Goal: Task Accomplishment & Management: Manage account settings

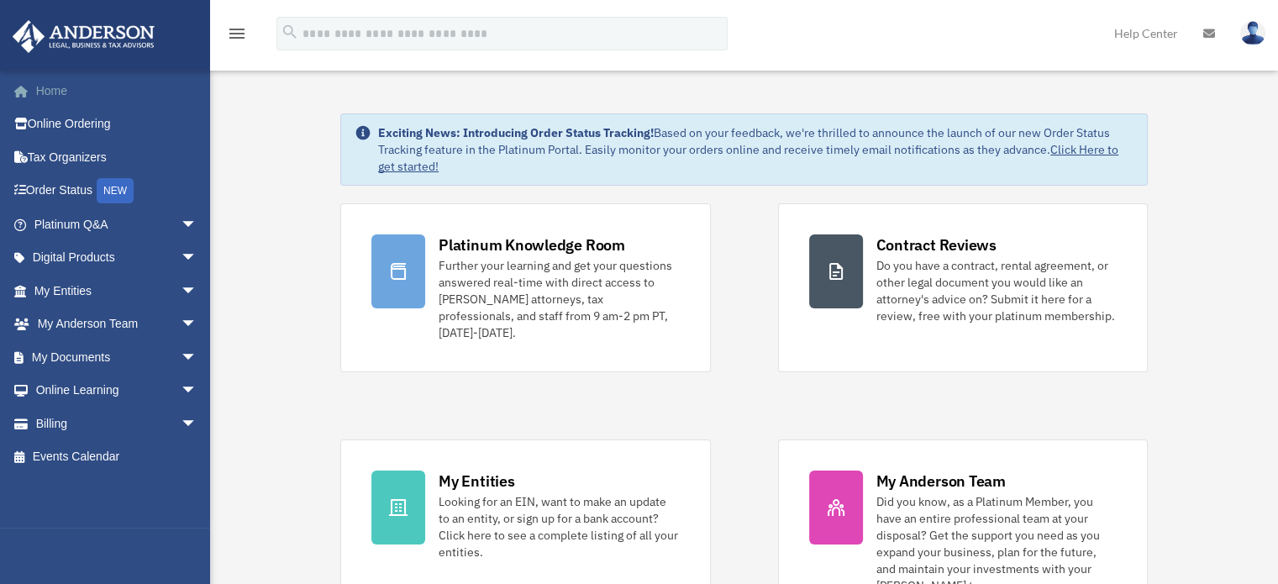
click at [50, 87] on link "Home" at bounding box center [117, 91] width 211 height 34
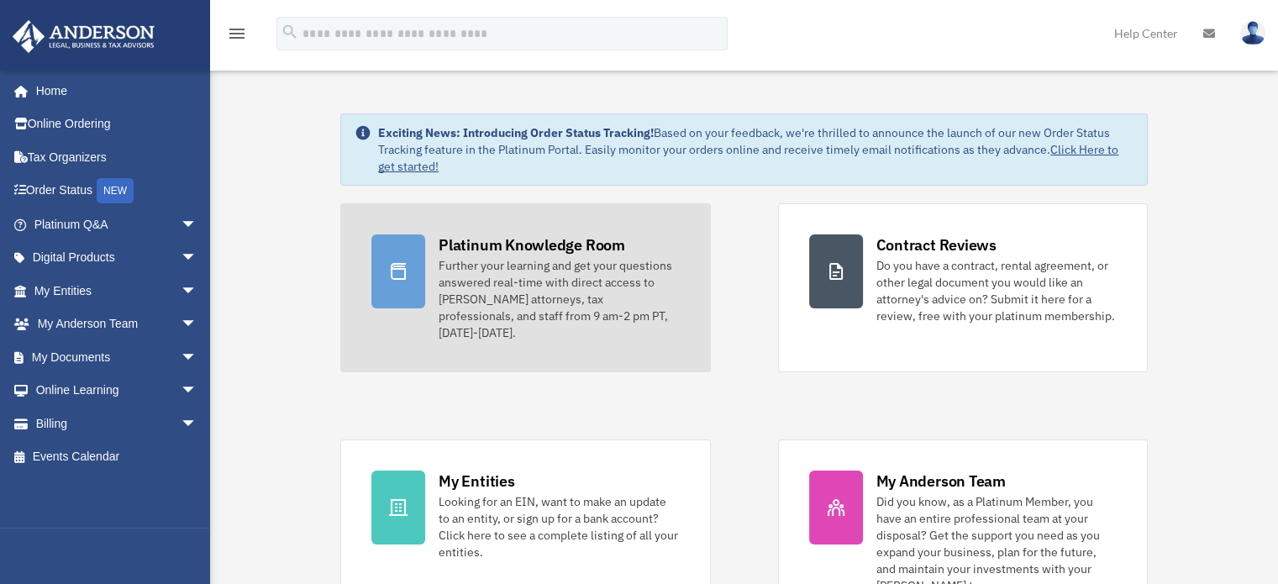
scroll to position [84, 0]
click at [608, 265] on div "Further your learning and get your questions answered real-time with direct acc…" at bounding box center [559, 299] width 240 height 84
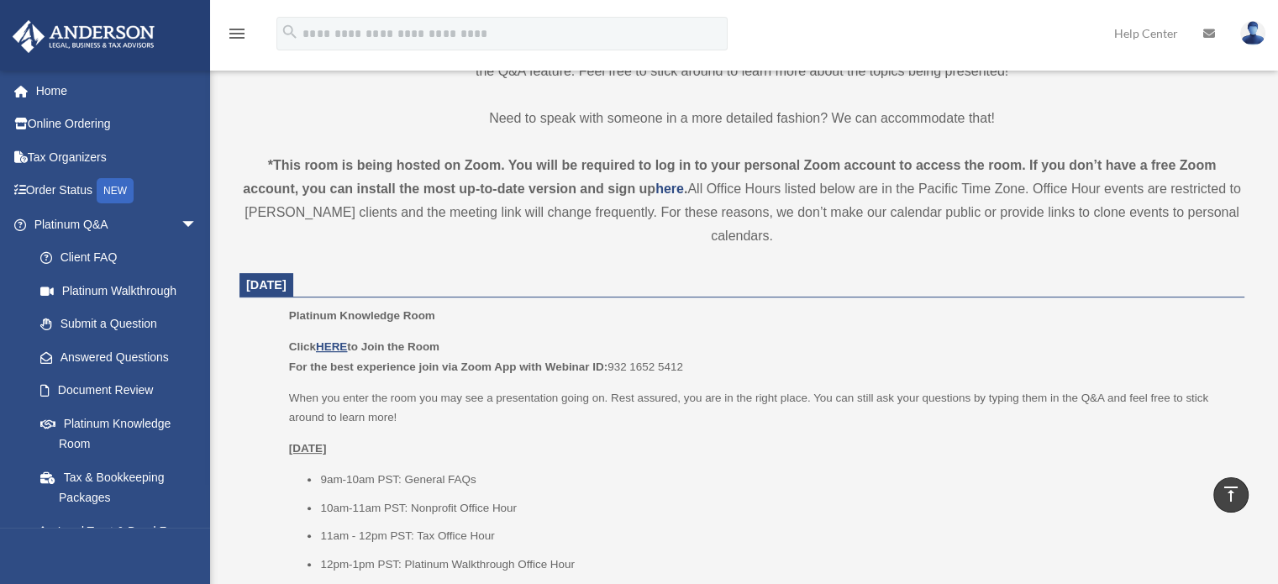
scroll to position [504, 0]
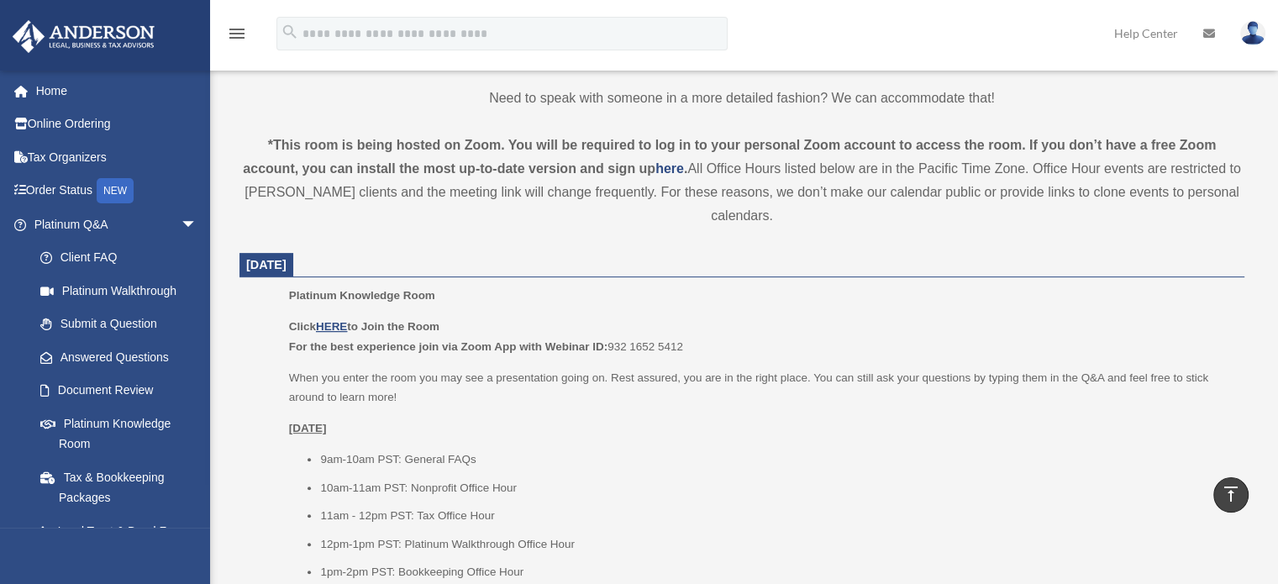
click at [929, 471] on ul "9am-10am PST: General FAQs 10am-11am PST: Nonprofit Office Hour 11am - 12pm PST…" at bounding box center [761, 516] width 944 height 133
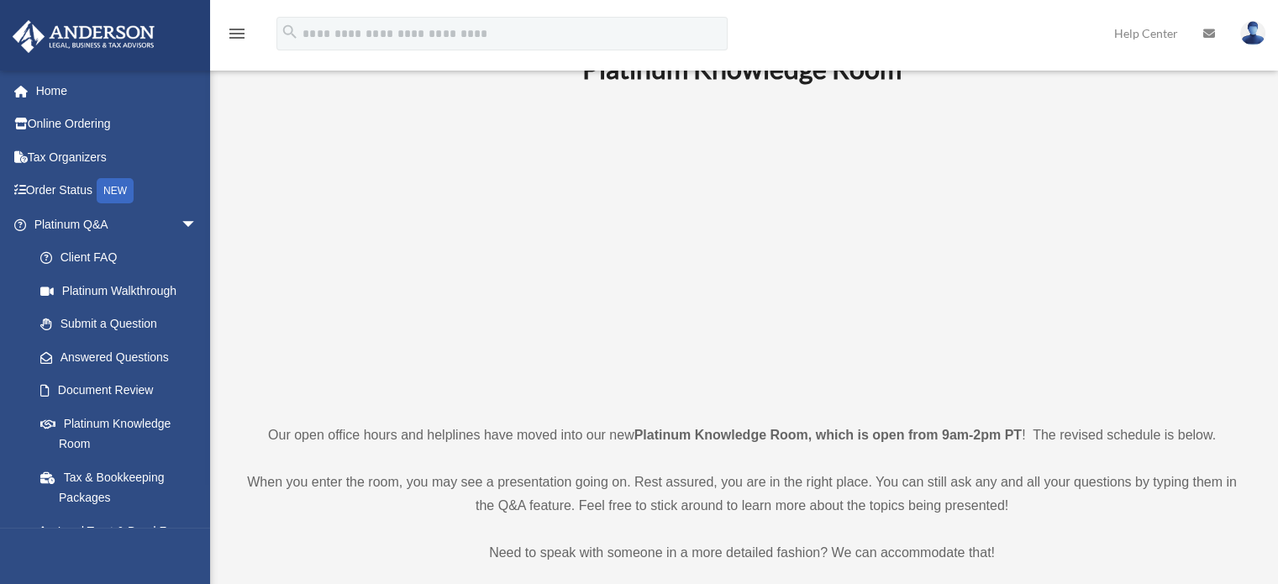
scroll to position [0, 0]
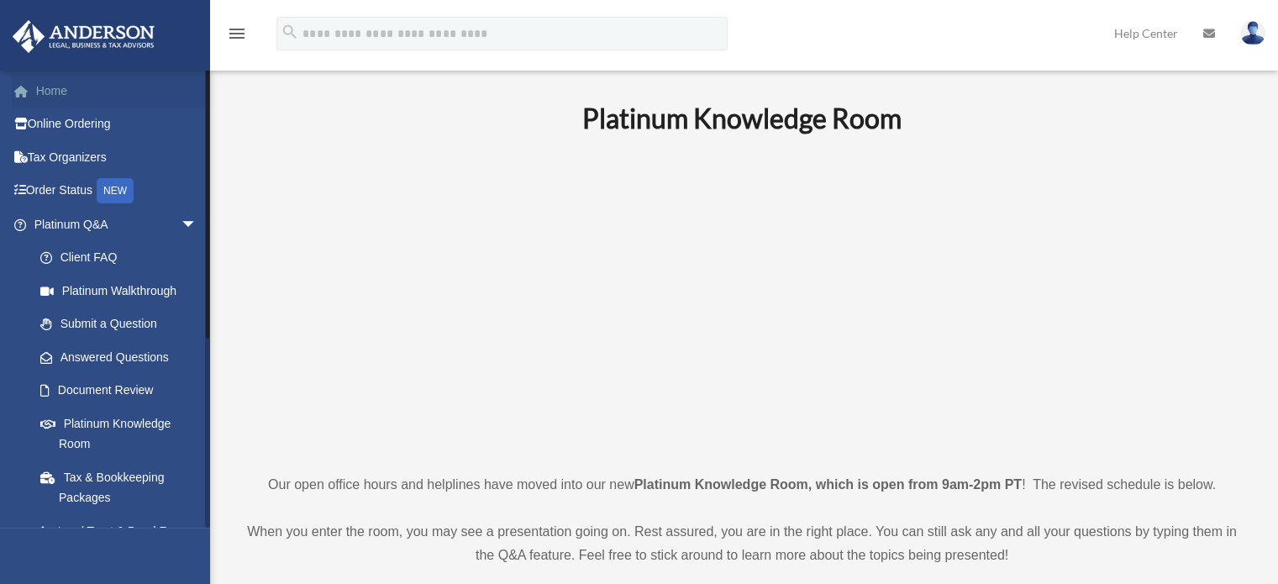
click at [44, 96] on link "Home" at bounding box center [117, 91] width 211 height 34
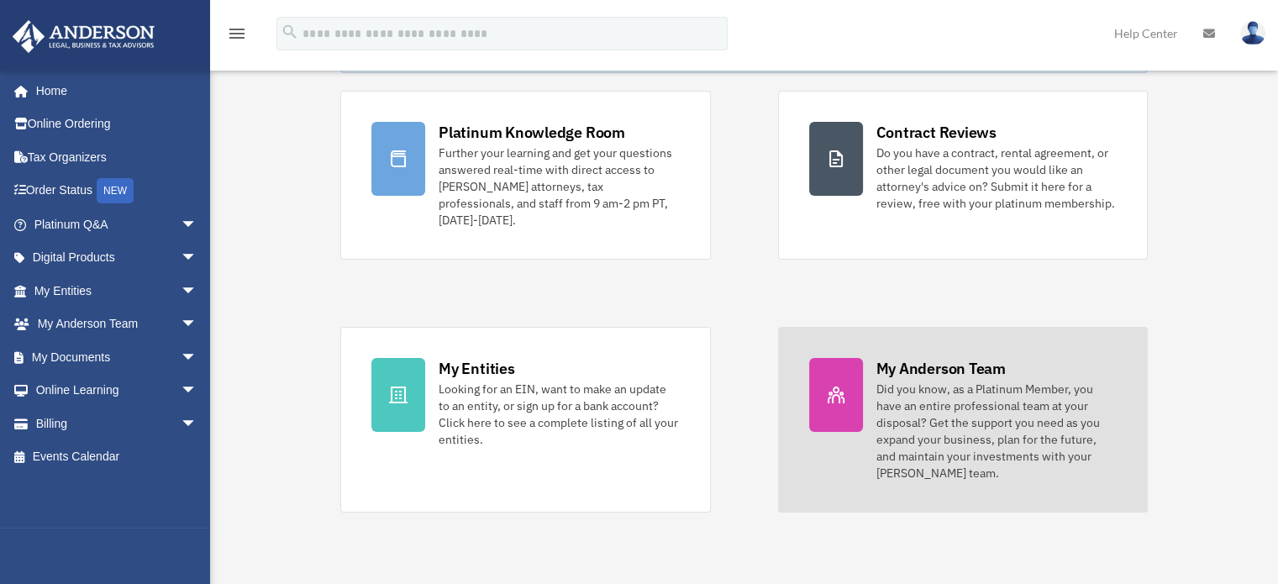
scroll to position [84, 0]
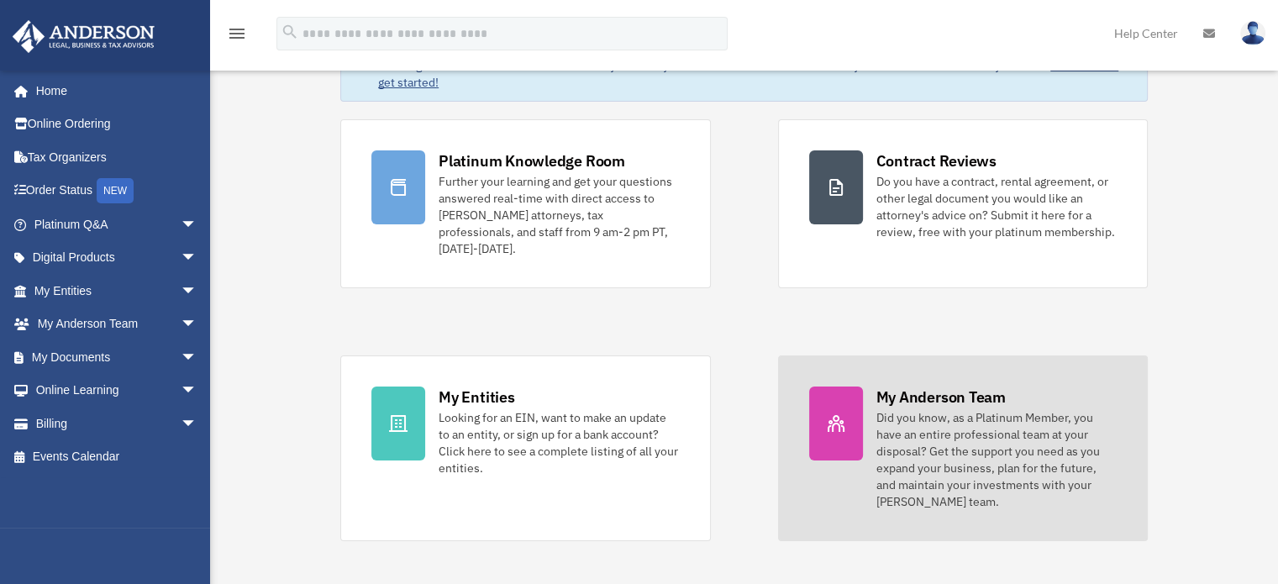
click at [837, 439] on div at bounding box center [836, 424] width 54 height 74
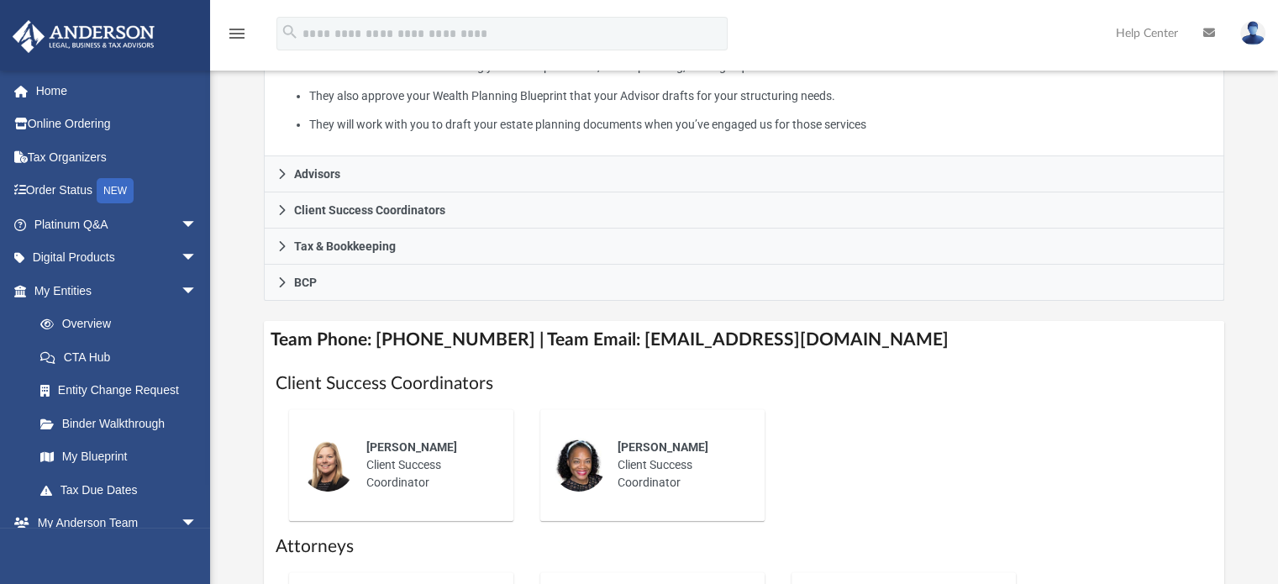
scroll to position [420, 0]
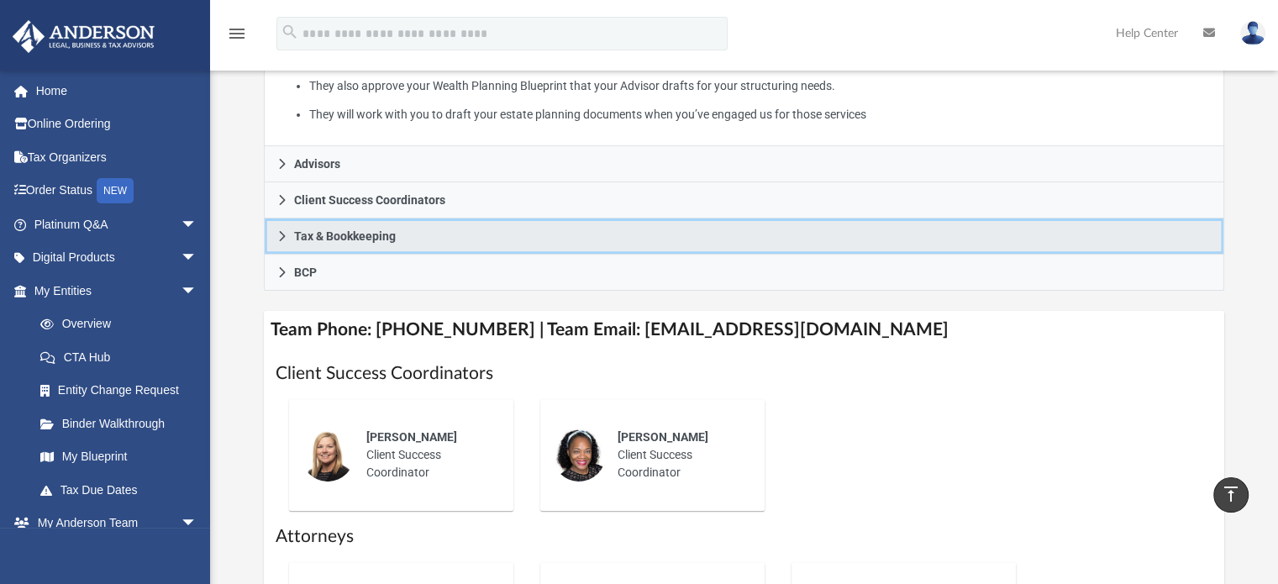
click at [284, 234] on icon at bounding box center [282, 236] width 12 height 12
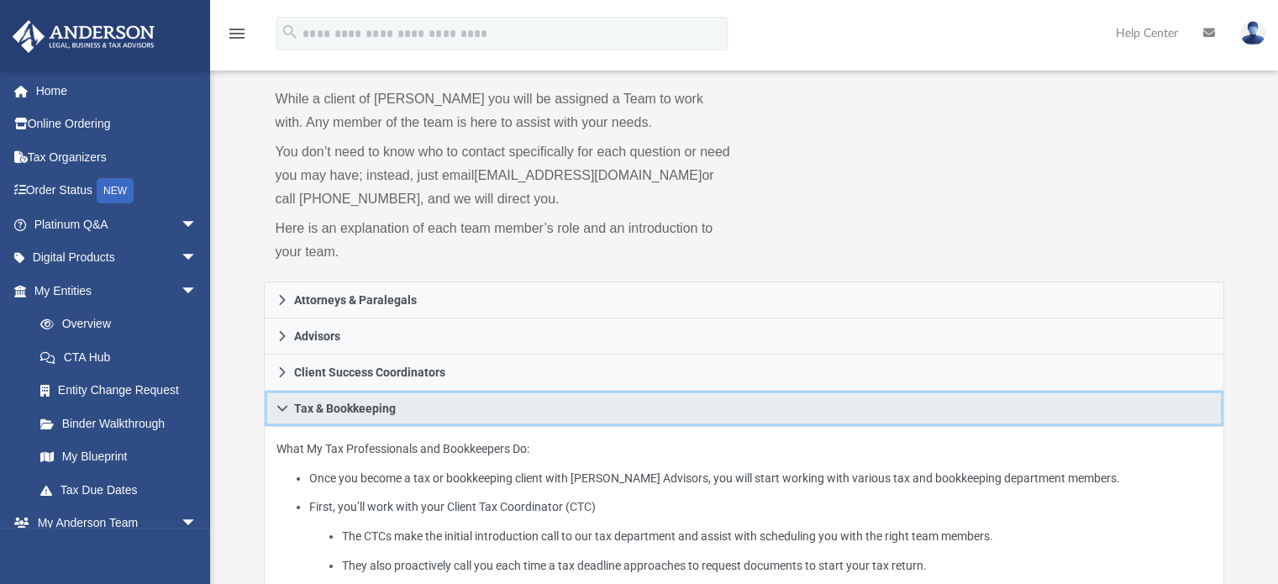
scroll to position [0, 0]
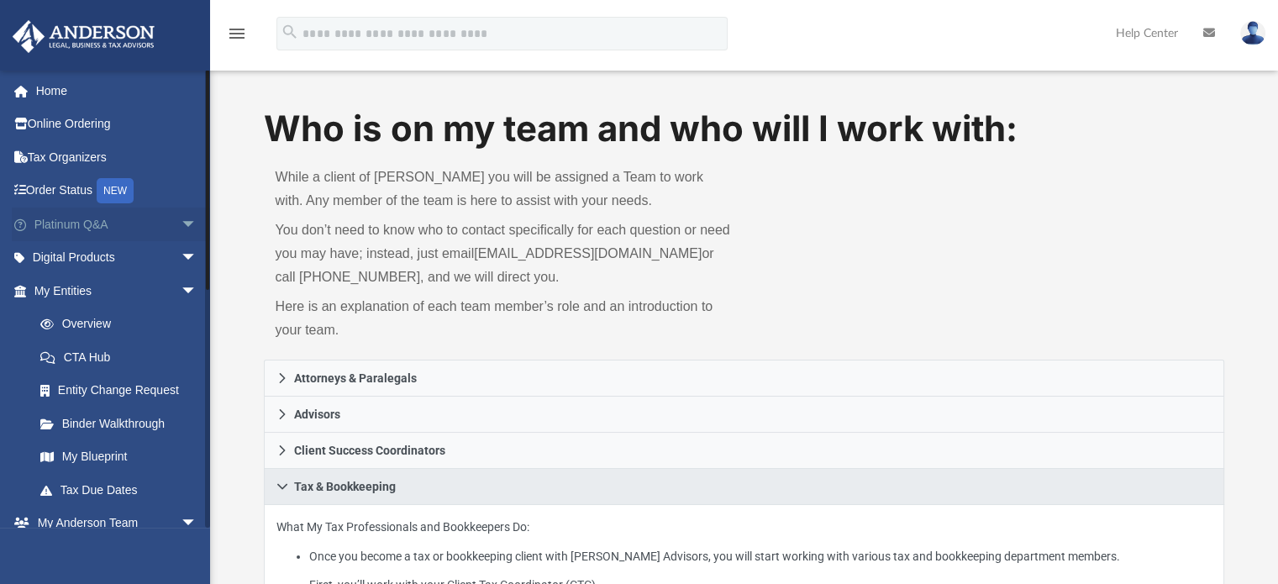
click at [181, 224] on span "arrow_drop_down" at bounding box center [198, 225] width 34 height 34
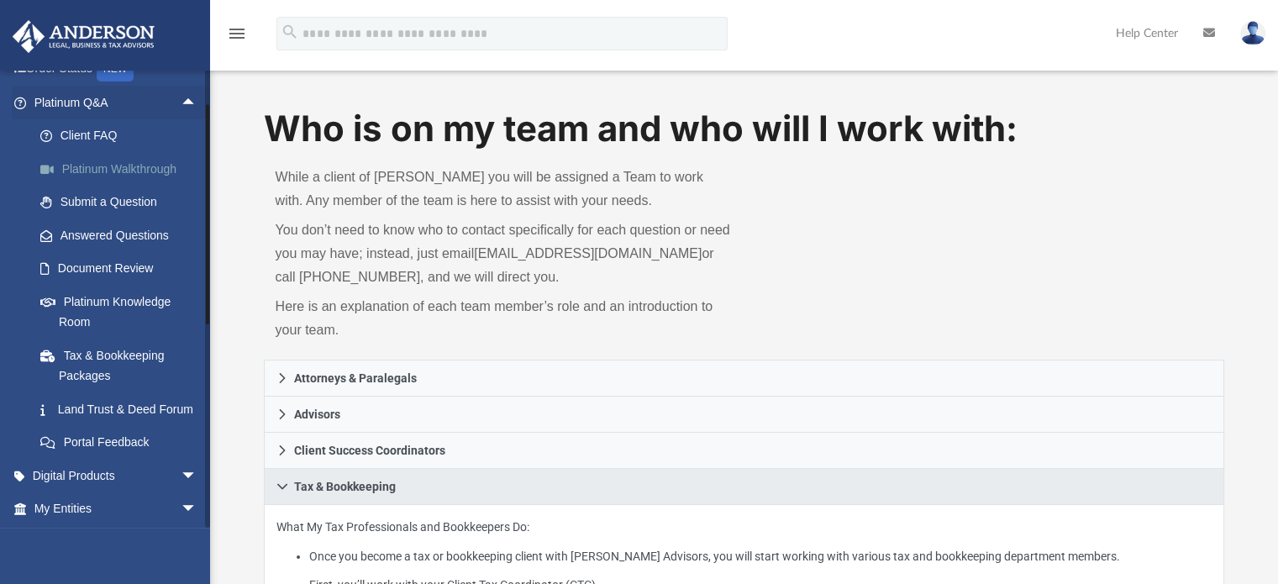
scroll to position [84, 0]
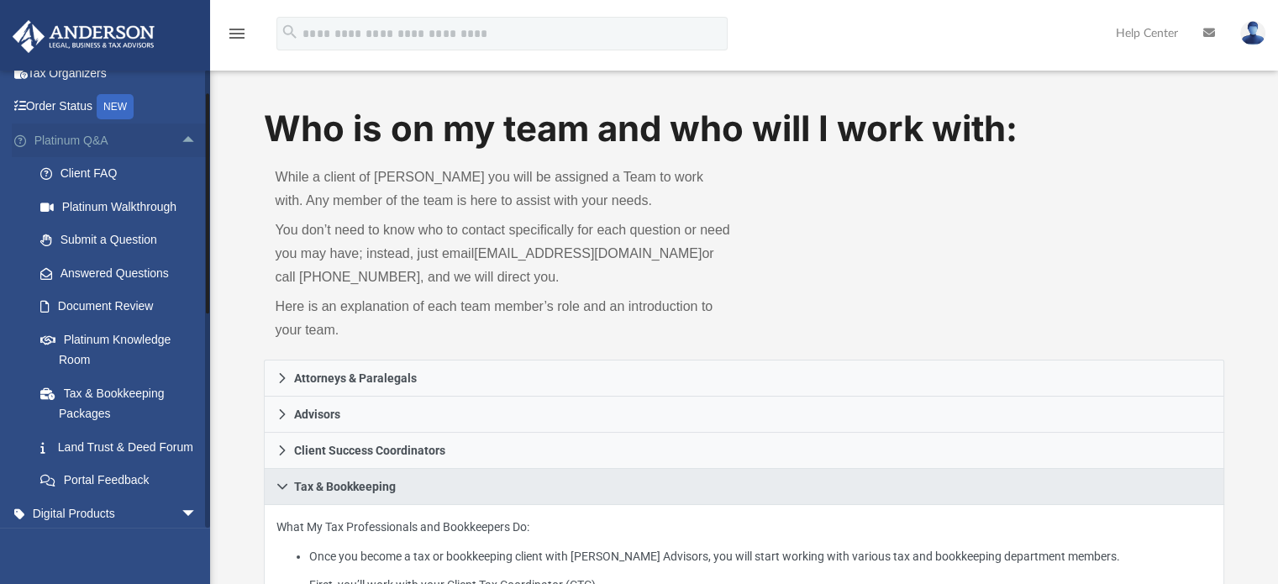
click at [181, 141] on span "arrow_drop_up" at bounding box center [198, 141] width 34 height 34
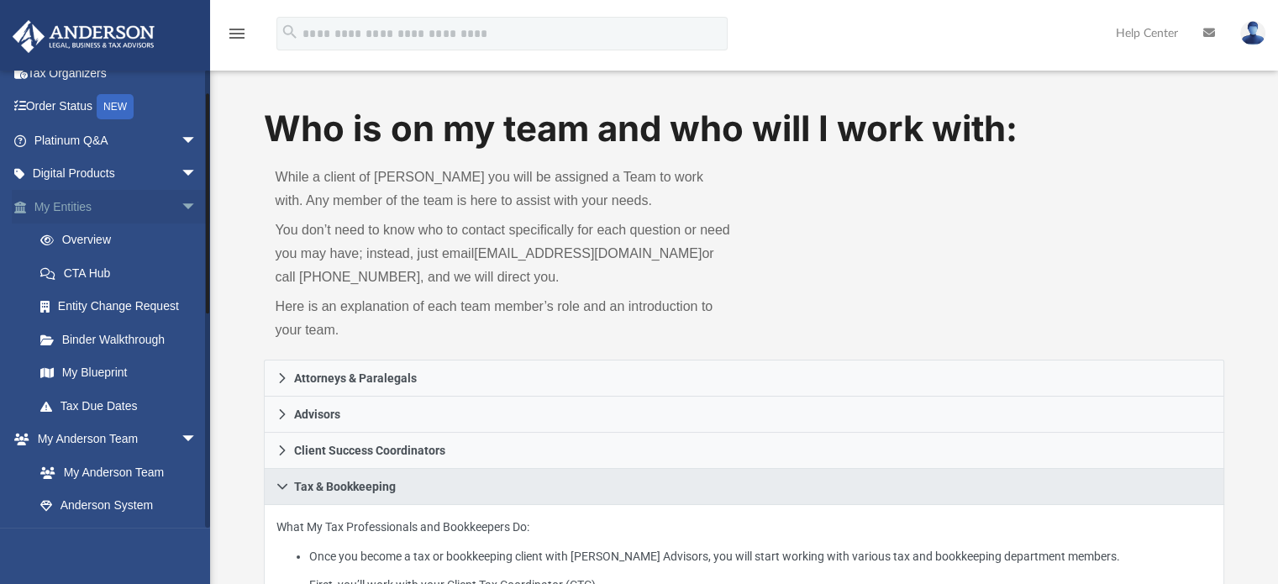
click at [155, 213] on link "My Entities arrow_drop_down" at bounding box center [117, 207] width 211 height 34
click at [181, 217] on span "arrow_drop_down" at bounding box center [198, 207] width 34 height 34
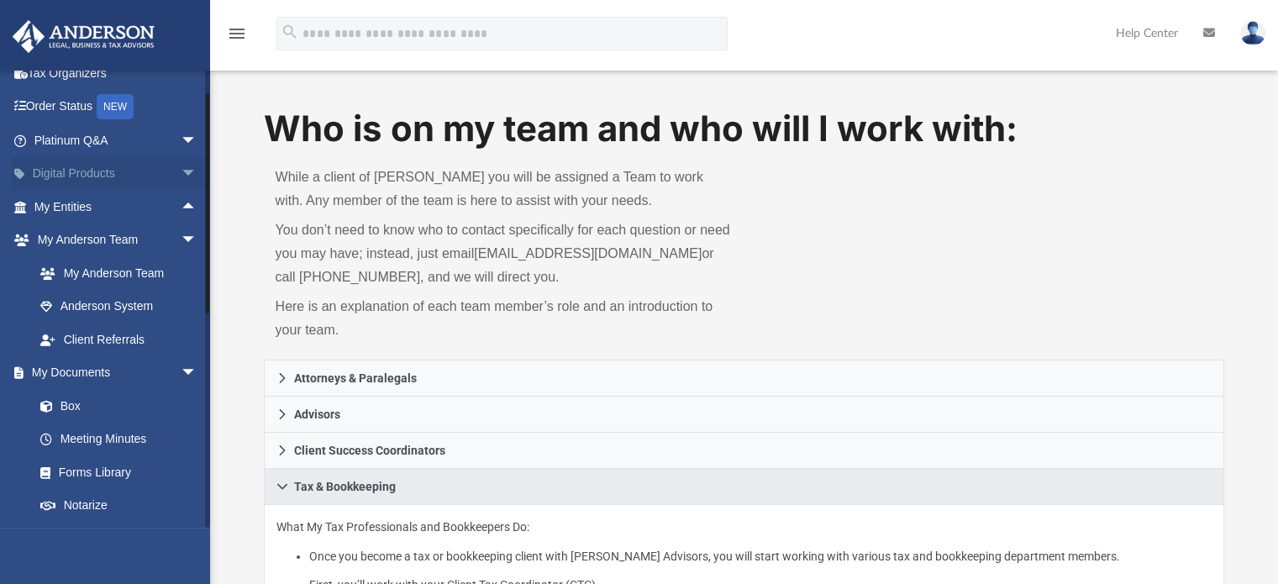
click at [181, 177] on span "arrow_drop_down" at bounding box center [198, 174] width 34 height 34
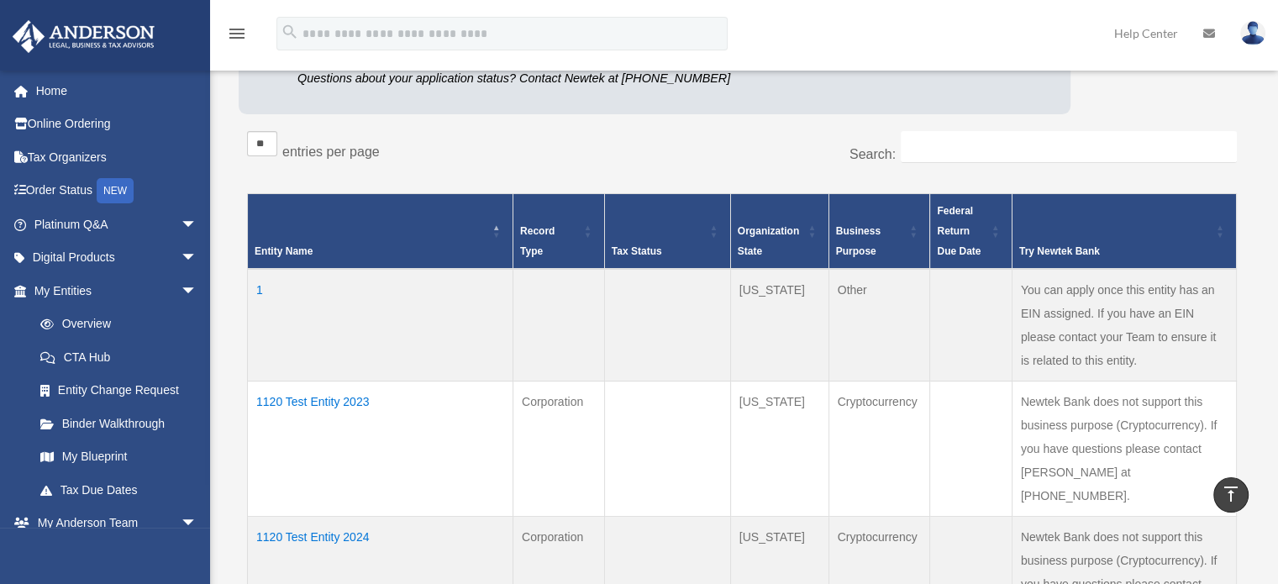
scroll to position [336, 0]
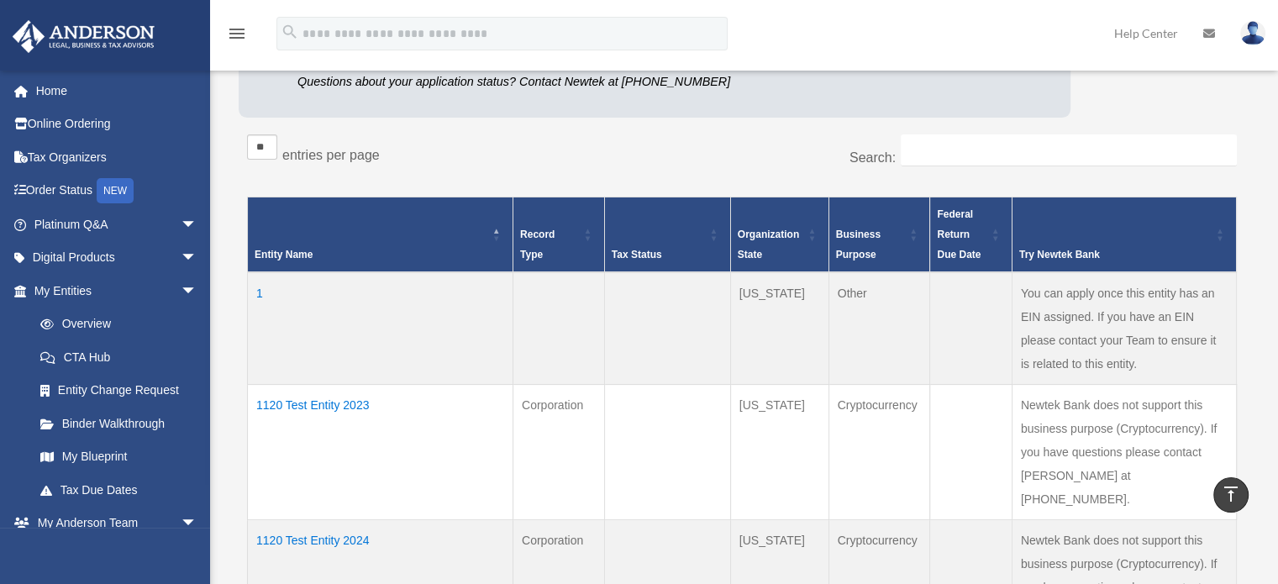
click at [327, 405] on td "1120 Test Entity 2023" at bounding box center [381, 451] width 266 height 135
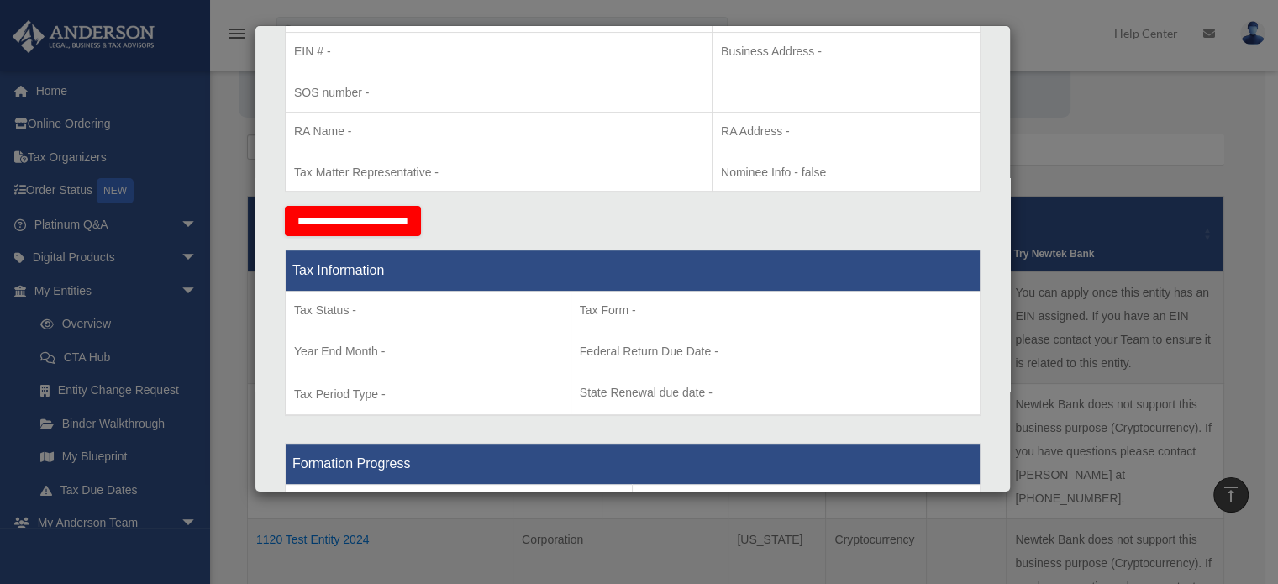
scroll to position [504, 0]
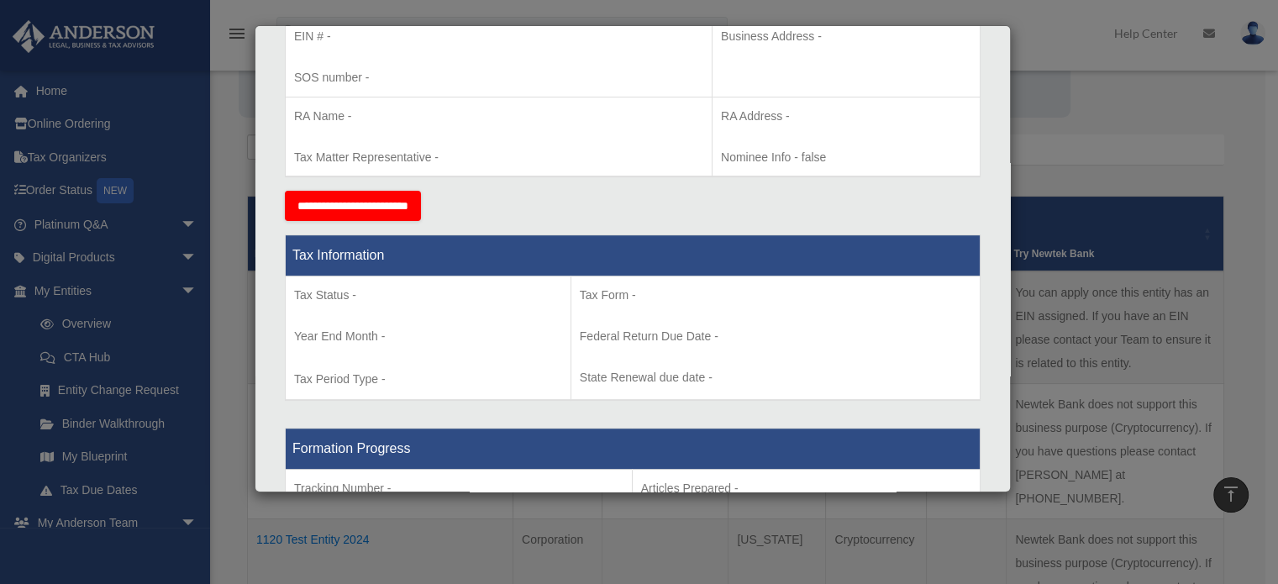
click at [232, 224] on div "Details × Articles Sent Organizational Date" at bounding box center [639, 292] width 1278 height 584
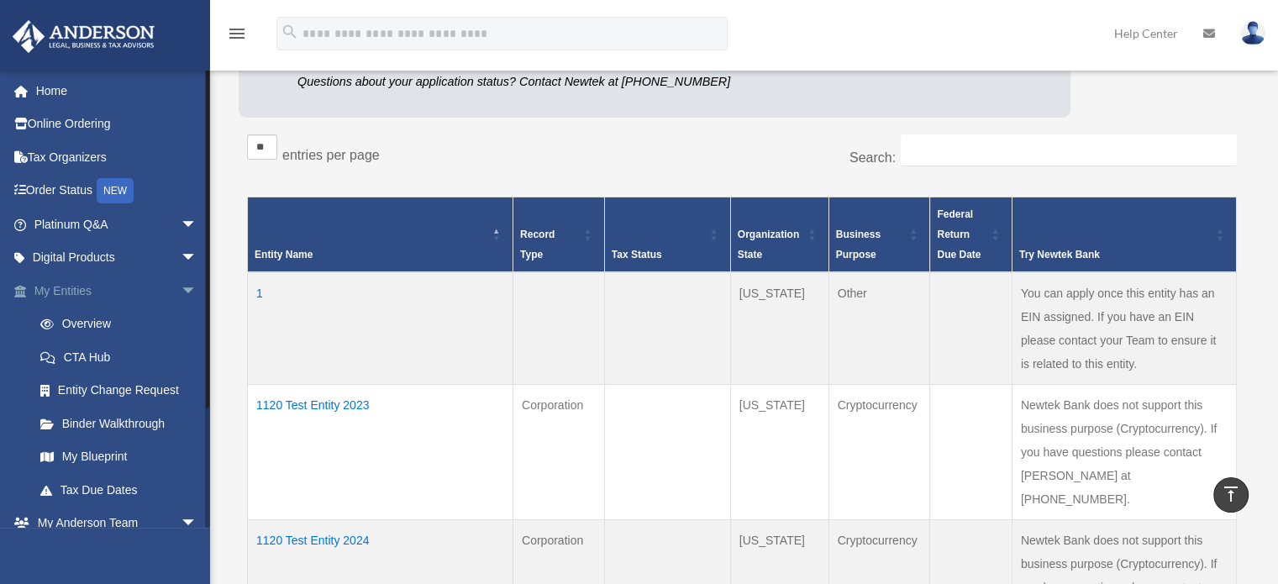
click at [71, 284] on link "My Entities arrow_drop_down" at bounding box center [117, 291] width 211 height 34
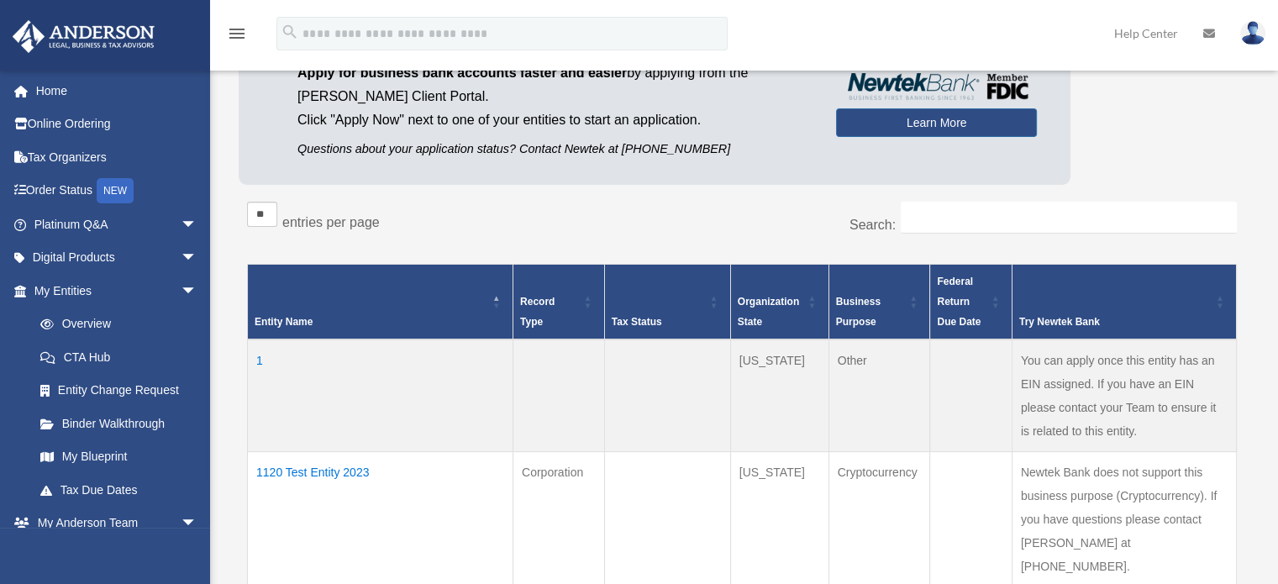
scroll to position [357, 0]
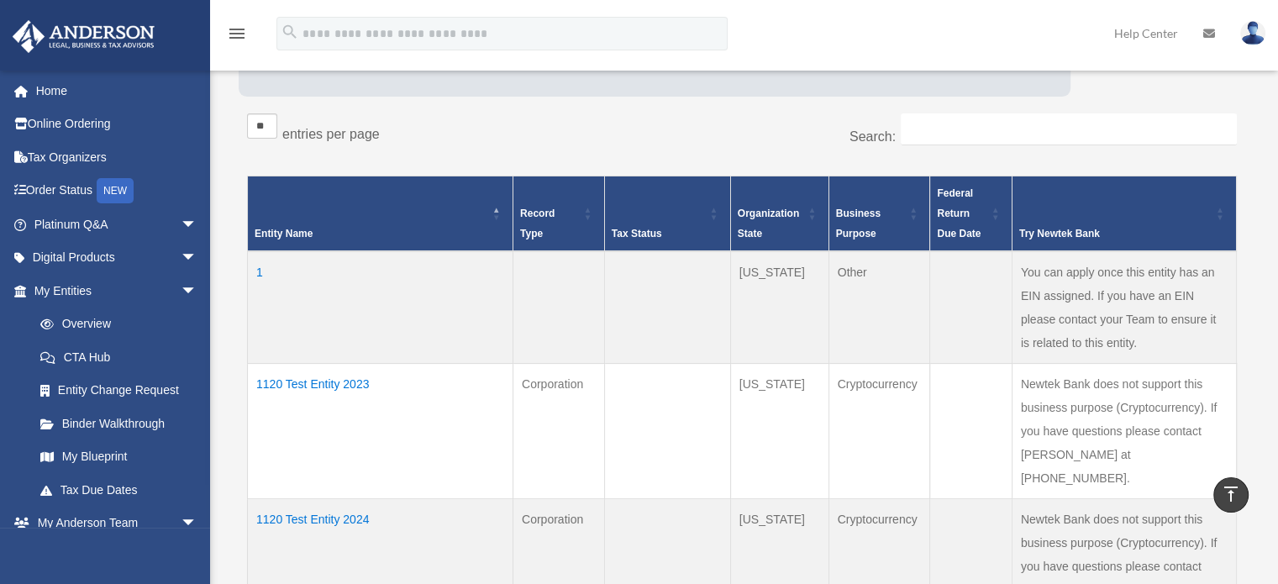
click at [306, 379] on td "1120 Test Entity 2023" at bounding box center [381, 430] width 266 height 135
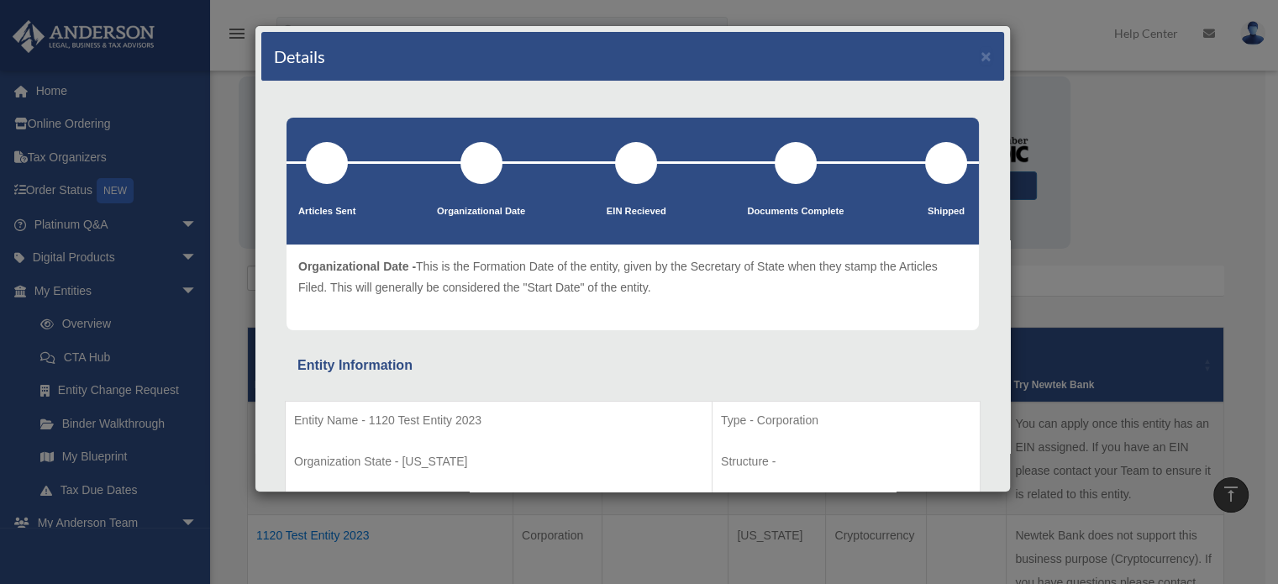
scroll to position [105, 0]
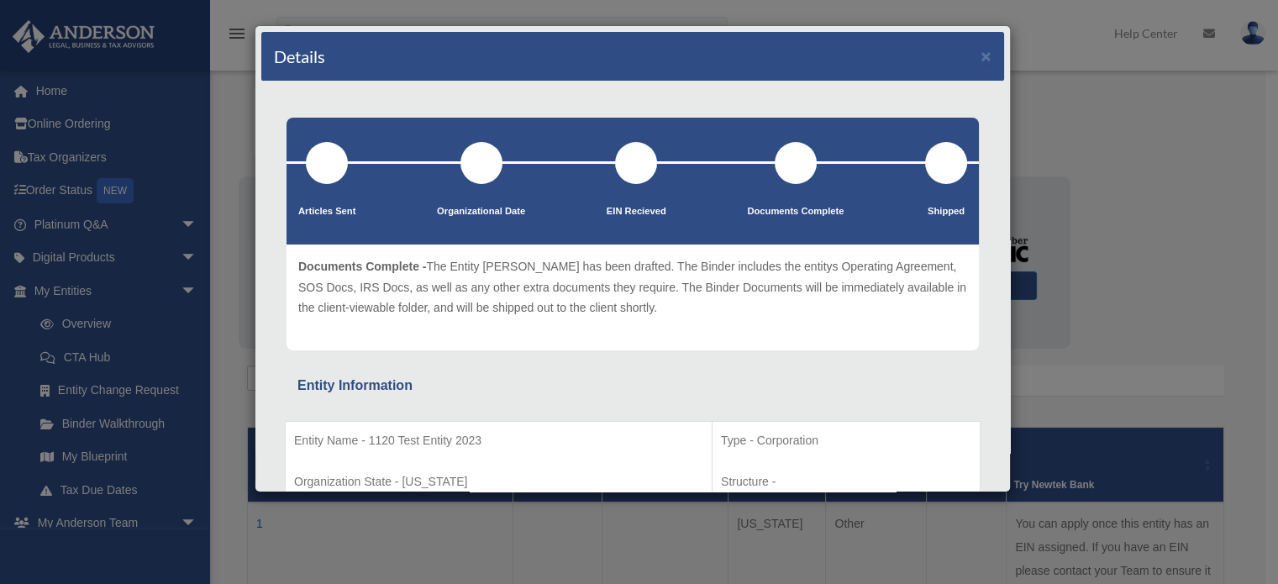
click at [1081, 324] on div "Details × Articles Sent Organizational Date" at bounding box center [639, 292] width 1278 height 584
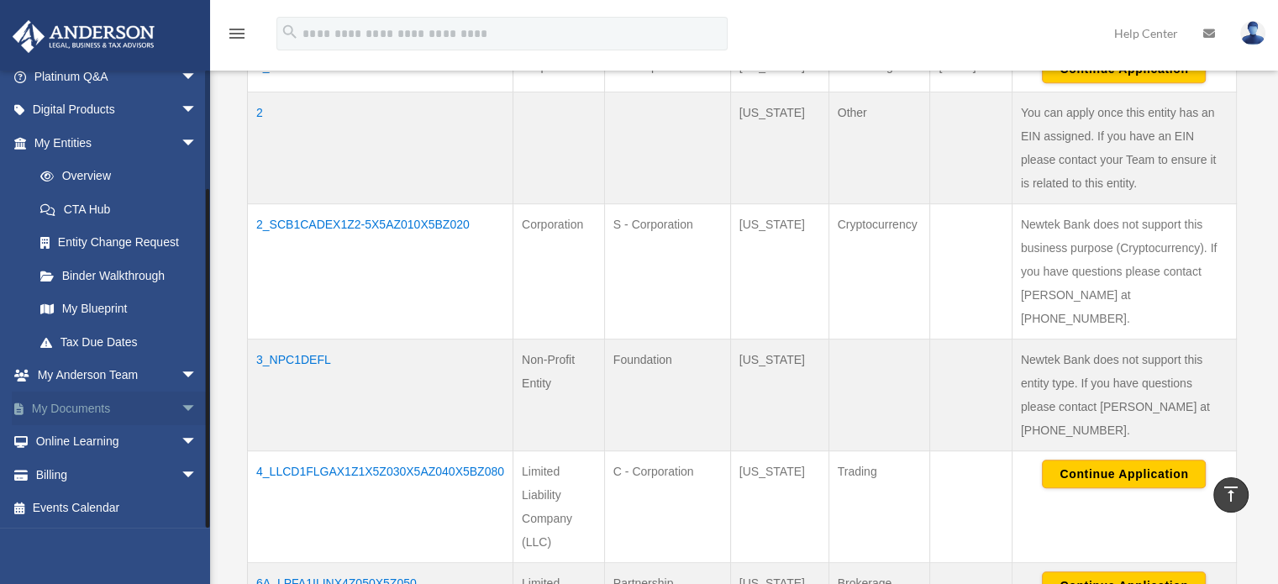
scroll to position [1029, 0]
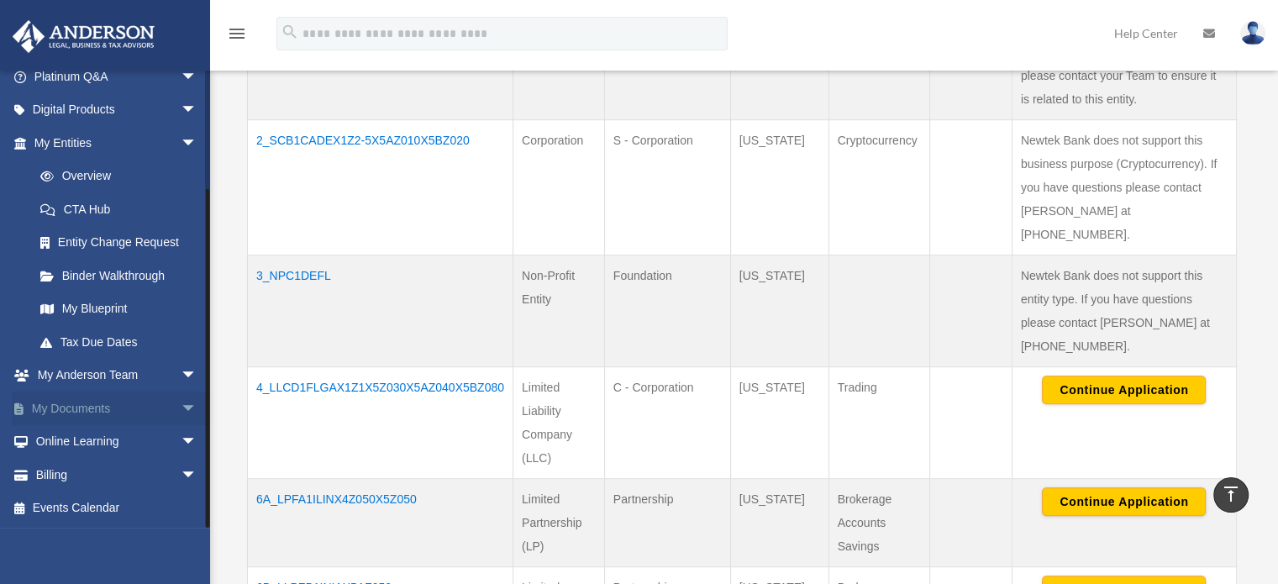
click at [181, 406] on span "arrow_drop_down" at bounding box center [198, 409] width 34 height 34
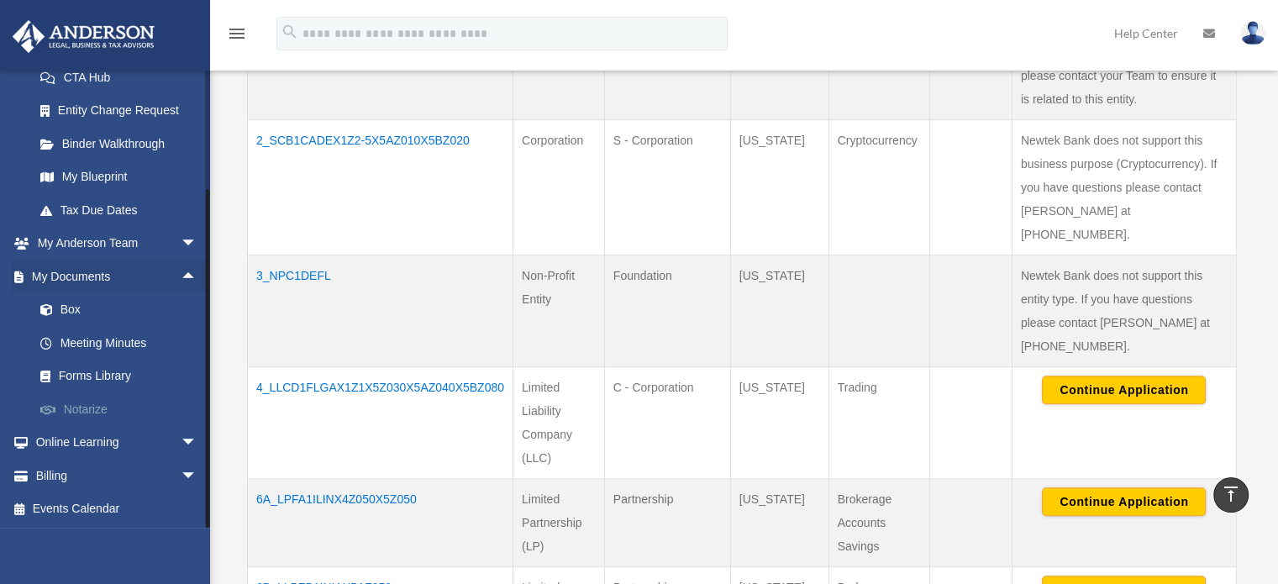
scroll to position [281, 0]
click at [65, 307] on link "Box" at bounding box center [123, 309] width 199 height 34
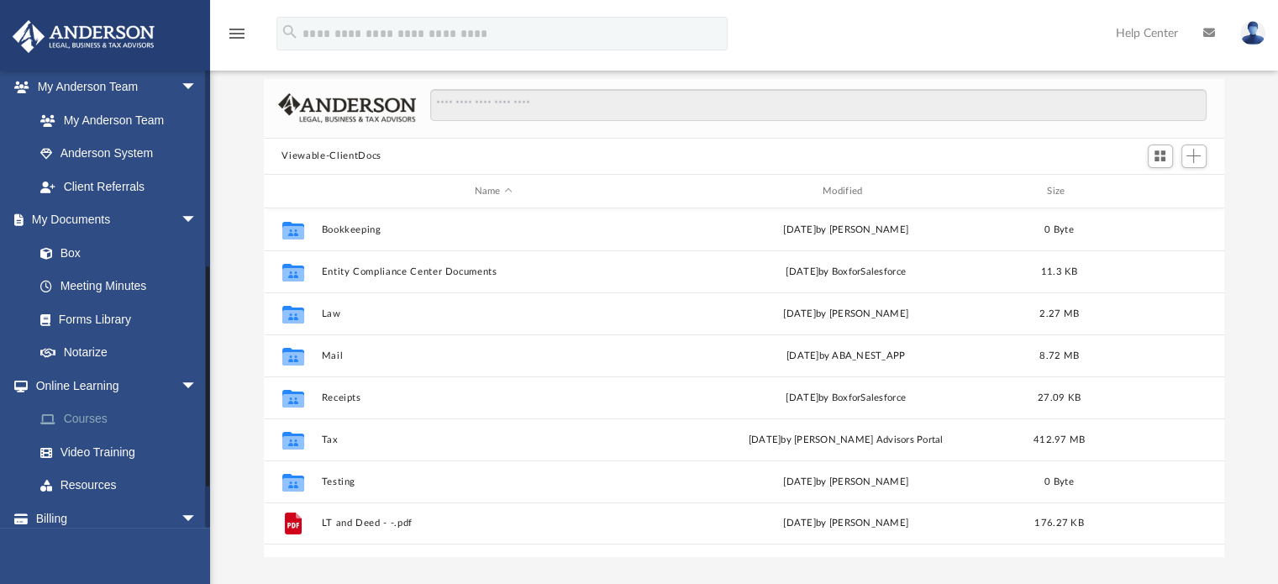
scroll to position [397, 0]
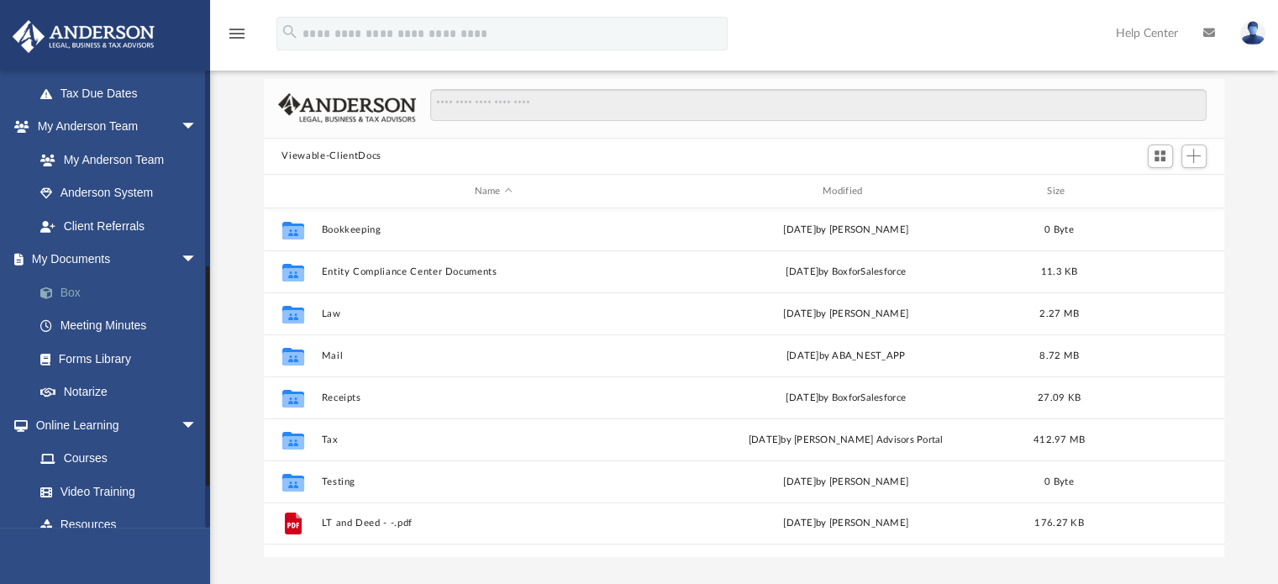
click at [87, 292] on link "Box" at bounding box center [123, 293] width 199 height 34
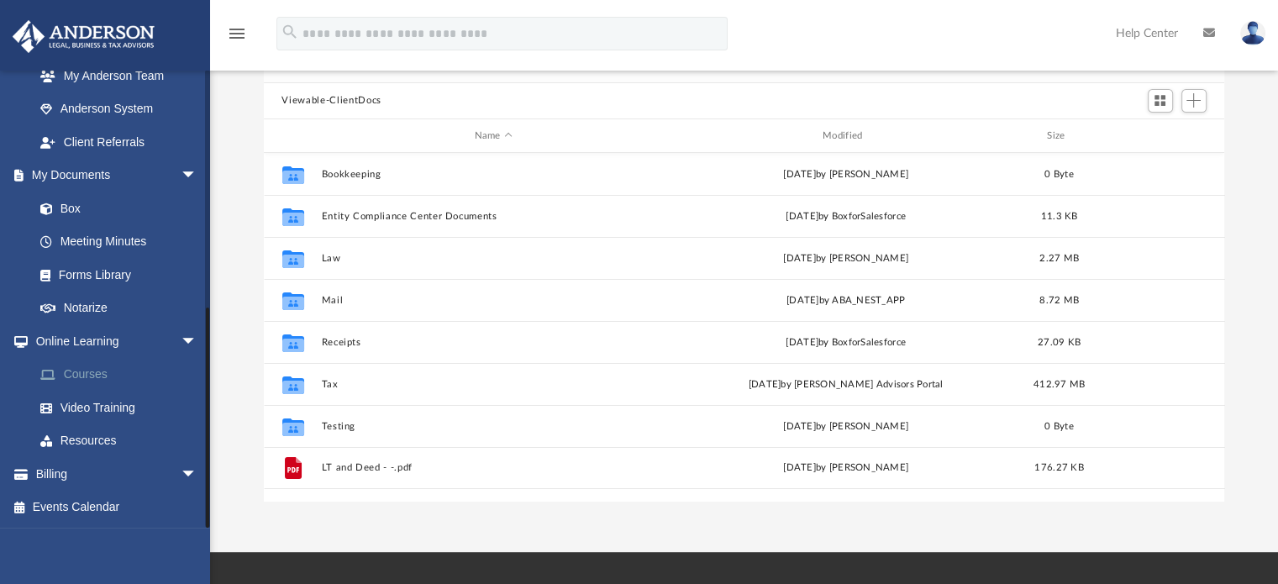
scroll to position [168, 0]
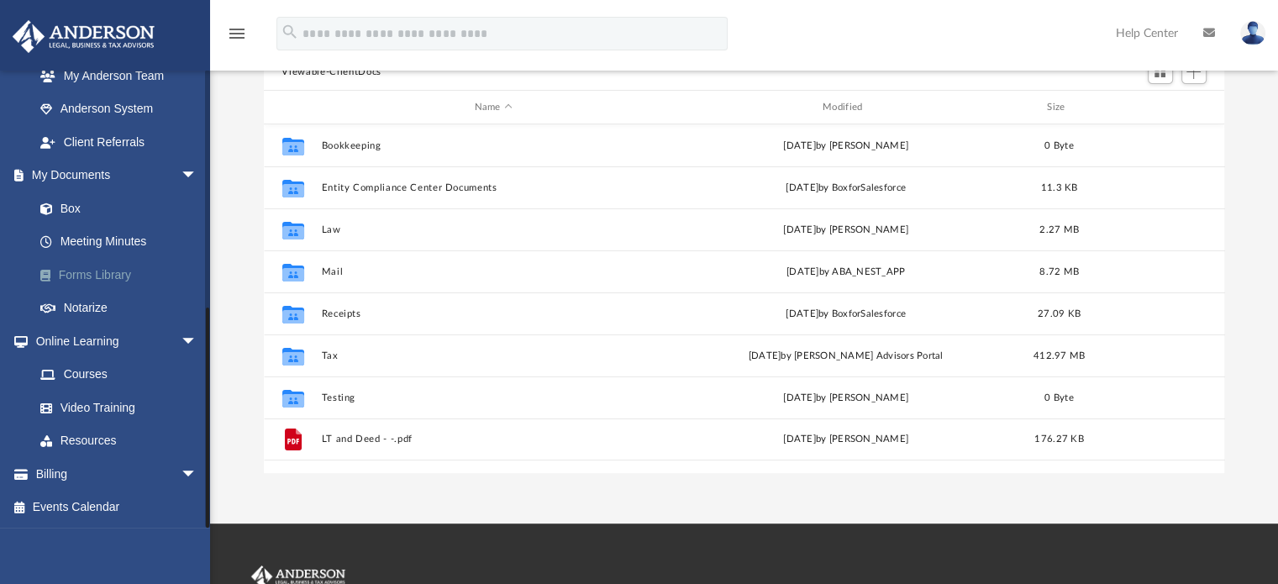
click at [108, 270] on link "Forms Library" at bounding box center [123, 275] width 199 height 34
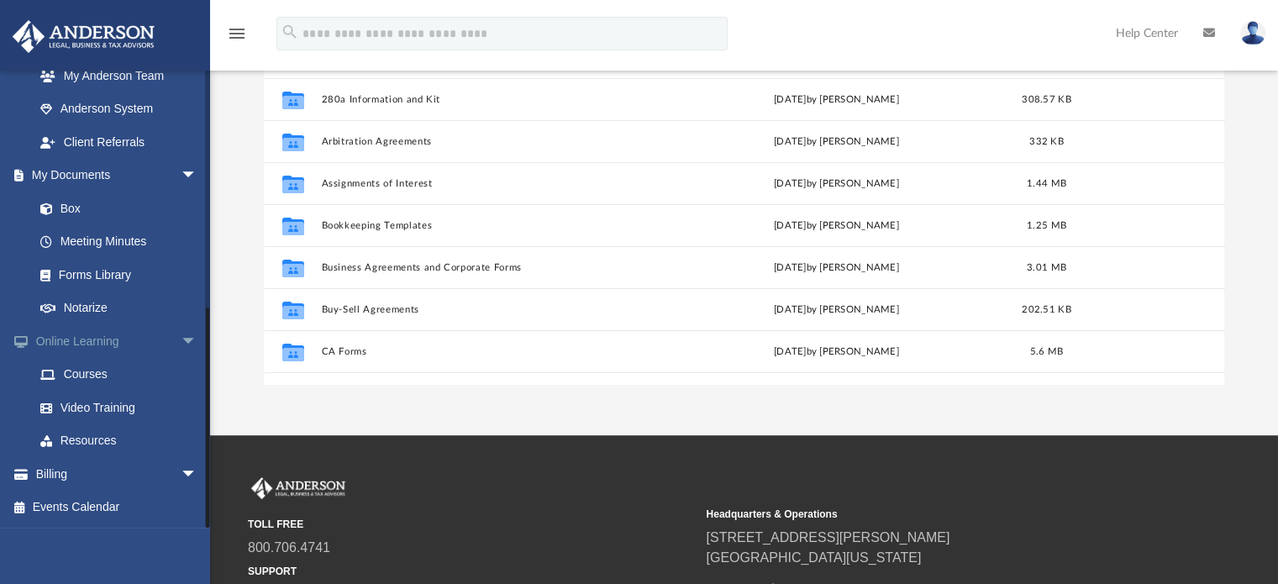
scroll to position [252, 0]
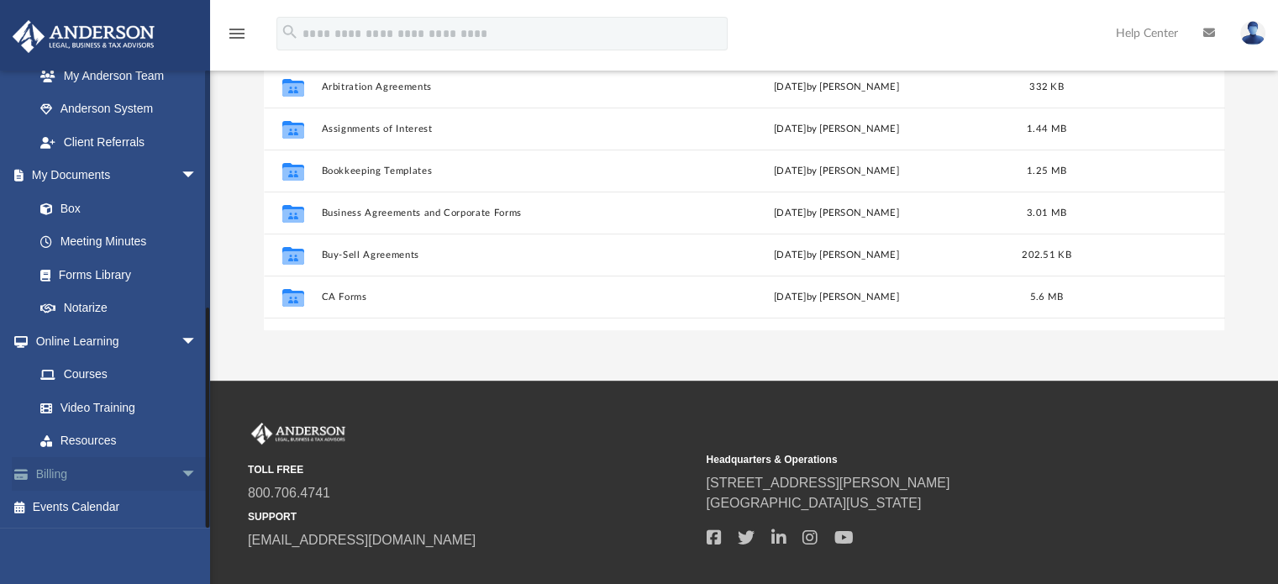
click at [52, 476] on link "Billing arrow_drop_down" at bounding box center [117, 474] width 211 height 34
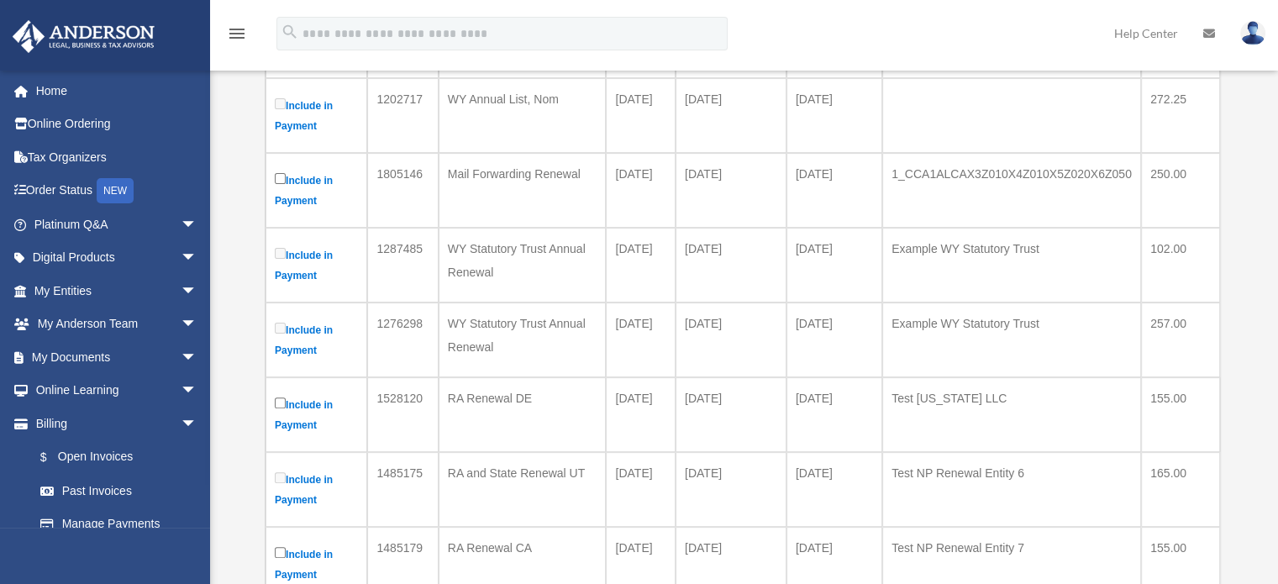
scroll to position [504, 0]
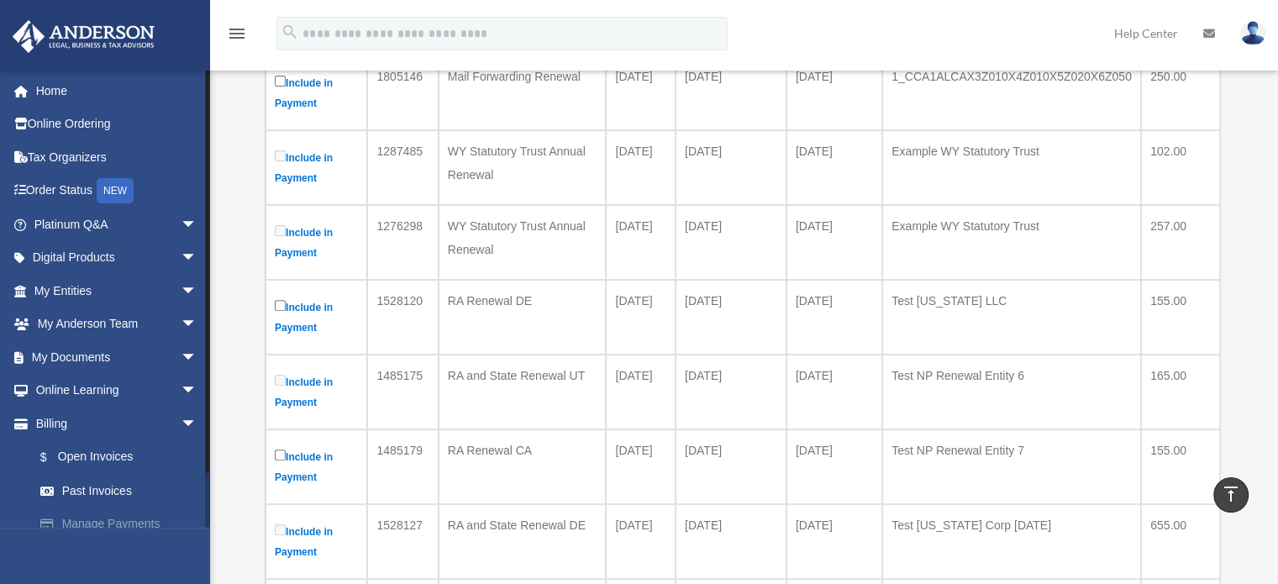
click at [144, 515] on link "Manage Payments" at bounding box center [123, 525] width 199 height 34
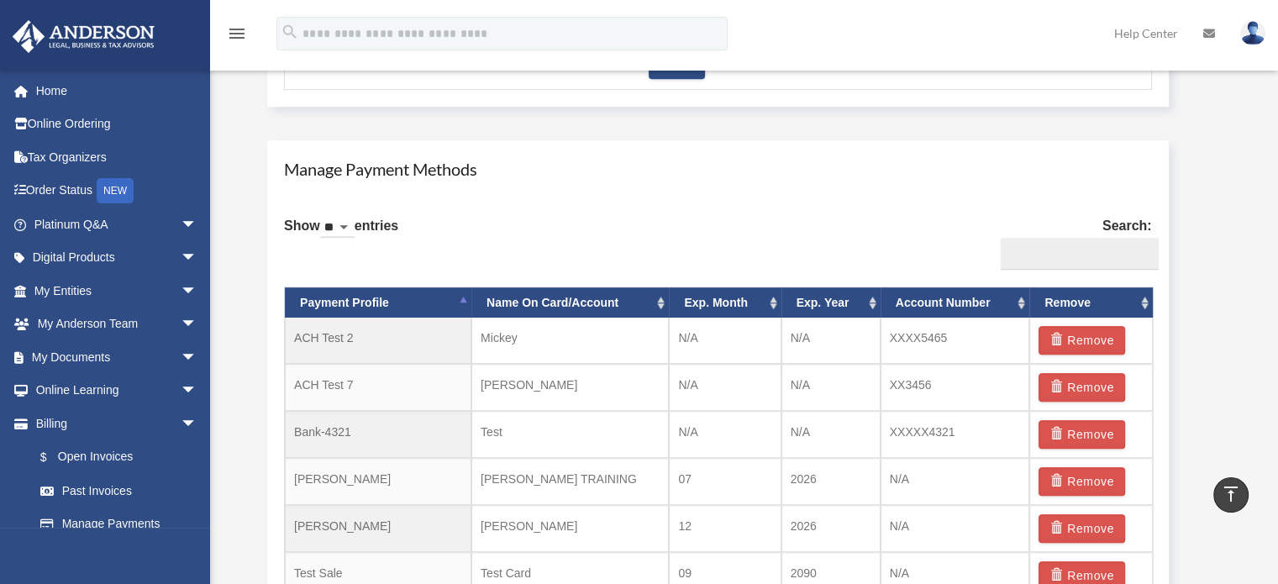
scroll to position [840, 0]
